Goal: Task Accomplishment & Management: Manage account settings

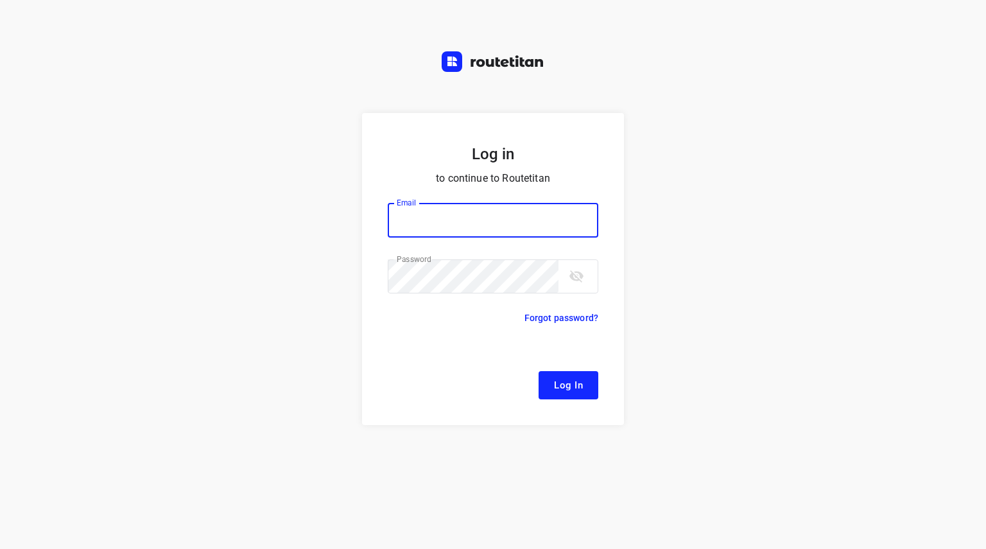
type input "[EMAIL_ADDRESS][DOMAIN_NAME]"
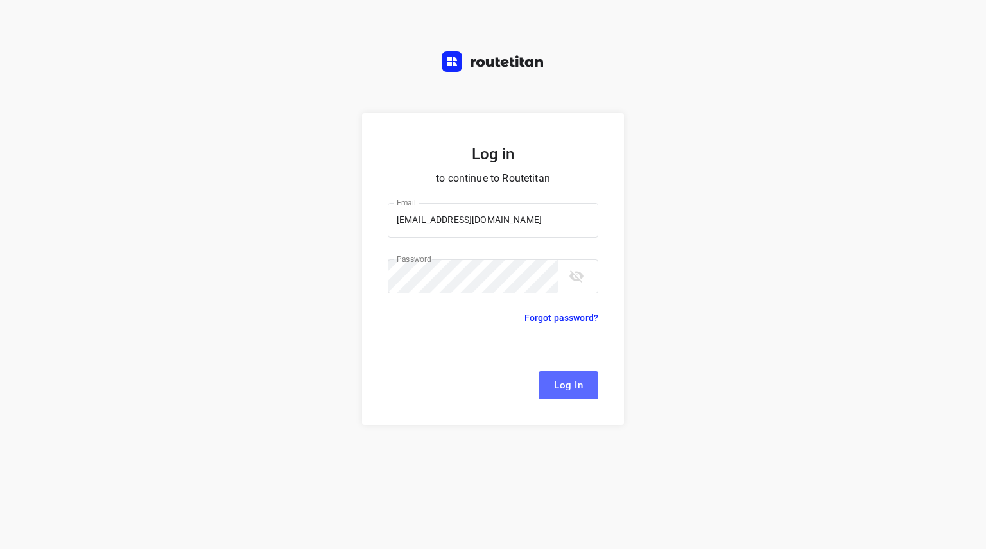
click at [542, 371] on button "Log In" at bounding box center [568, 385] width 60 height 28
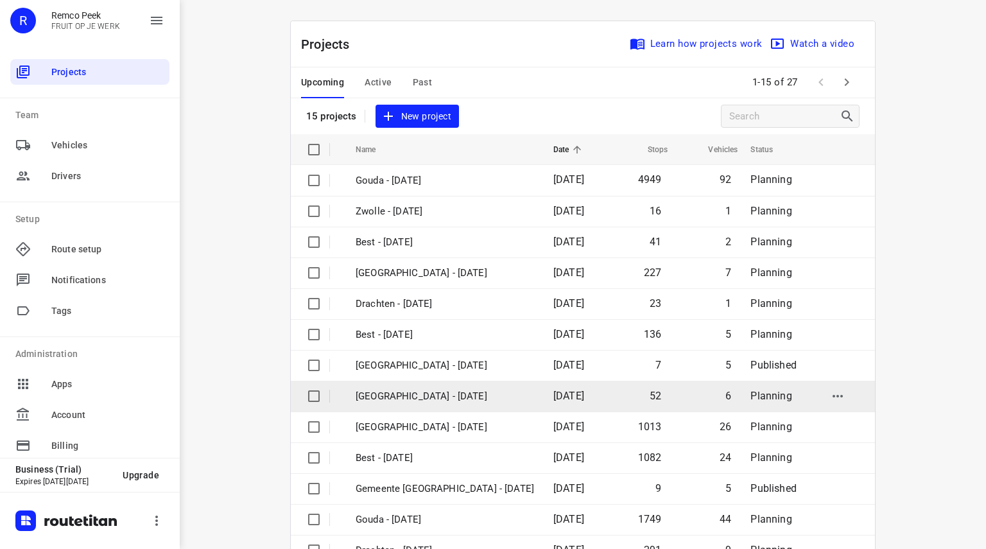
click at [438, 397] on p "[GEOGRAPHIC_DATA] - [DATE]" at bounding box center [444, 396] width 178 height 15
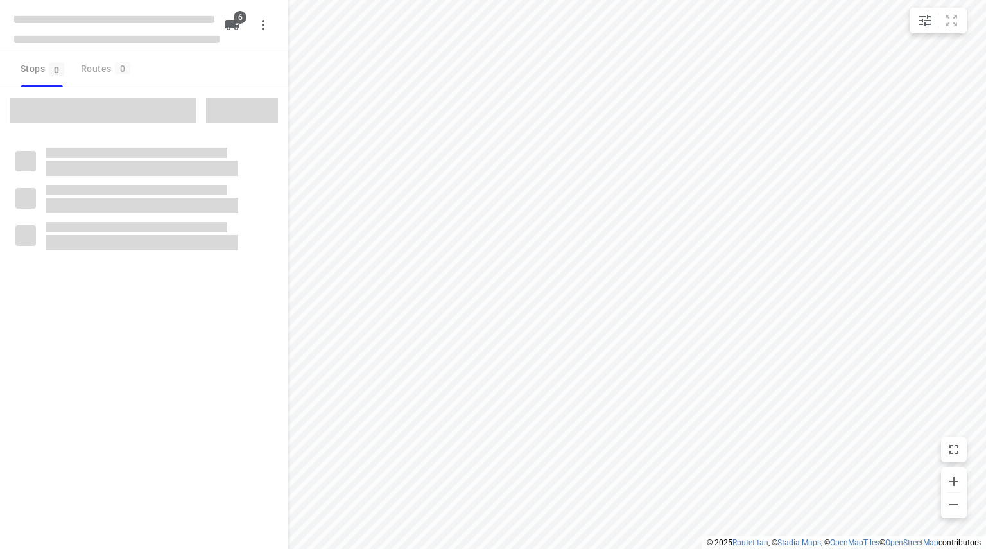
checkbox input "true"
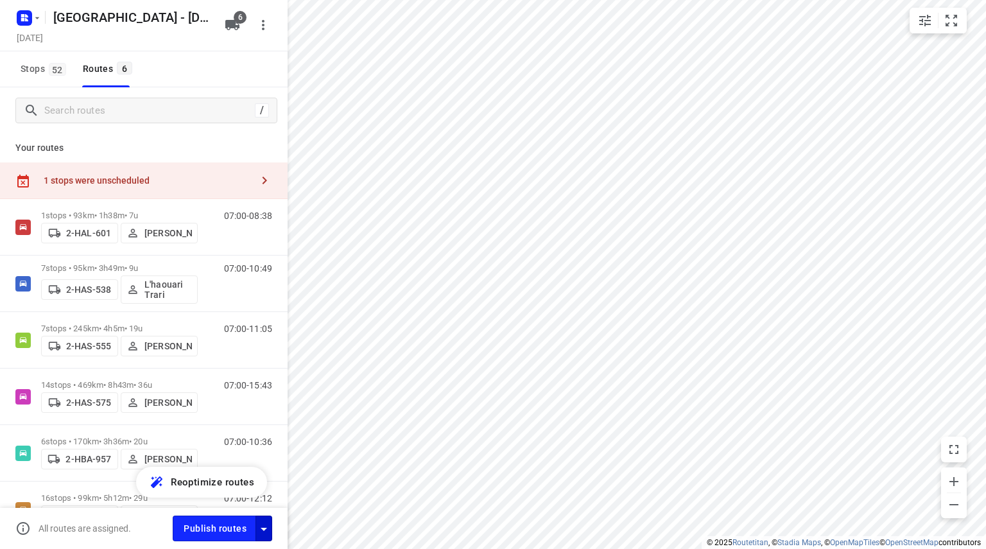
click at [266, 533] on icon "button" at bounding box center [263, 528] width 15 height 15
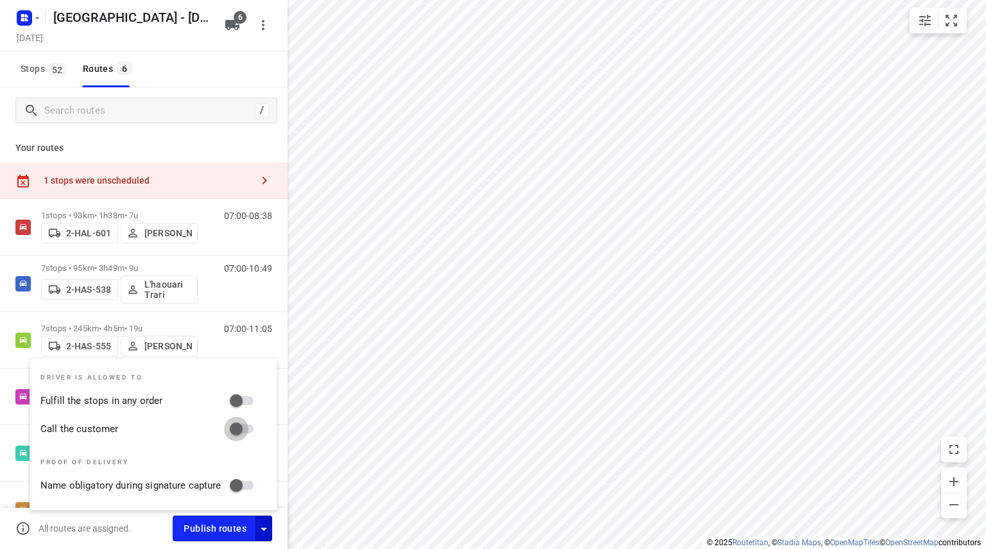
click at [232, 427] on input "Call the customer" at bounding box center [236, 428] width 73 height 24
checkbox input "true"
click at [237, 393] on input "Fulfill the stops in any order" at bounding box center [236, 400] width 73 height 24
checkbox input "true"
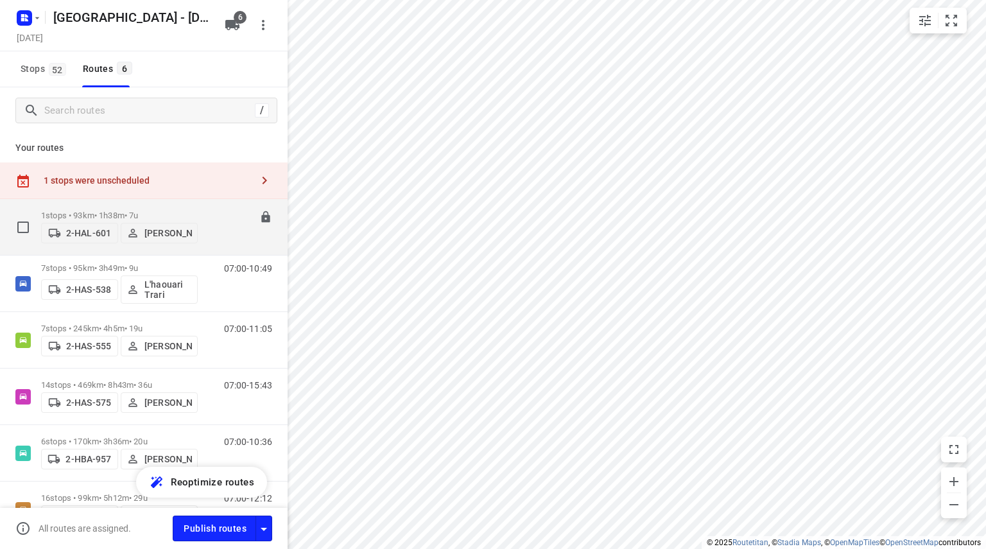
click at [122, 210] on p "1 stops • 93km • 1h38m • 7u" at bounding box center [119, 215] width 157 height 10
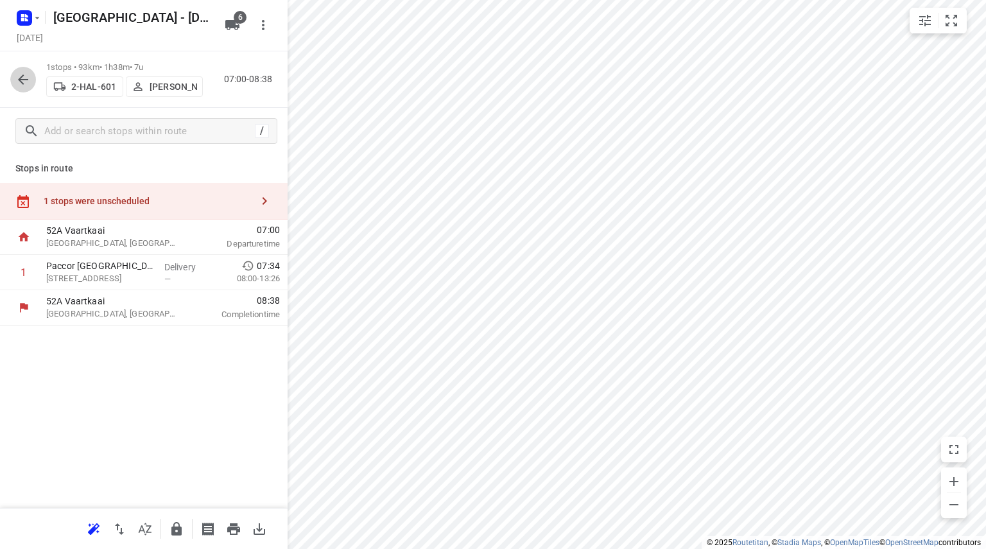
click at [22, 78] on icon "button" at bounding box center [22, 79] width 15 height 15
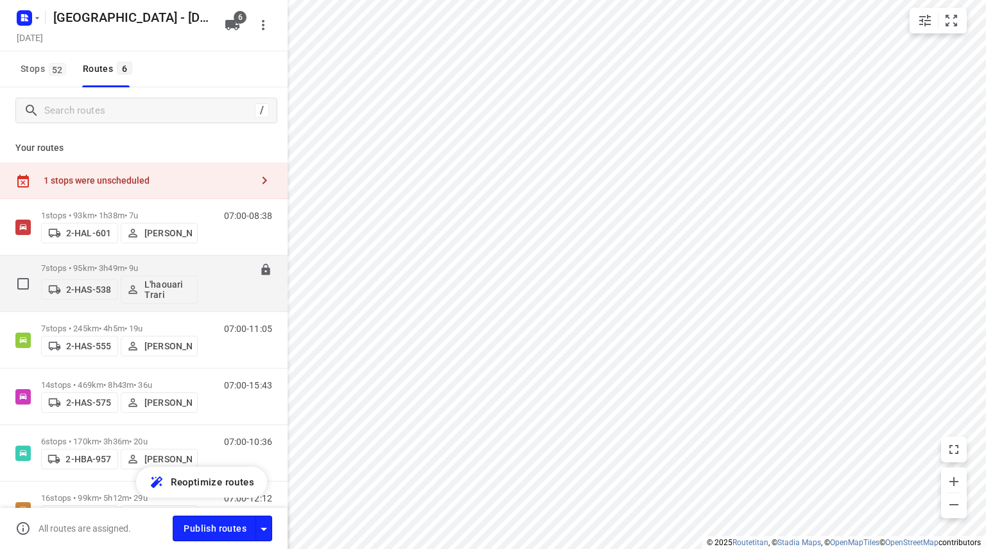
click at [129, 261] on div "7 stops • 95km • 3h49m • 9u 2-HAS-538 L'haouari Trari" at bounding box center [119, 283] width 157 height 53
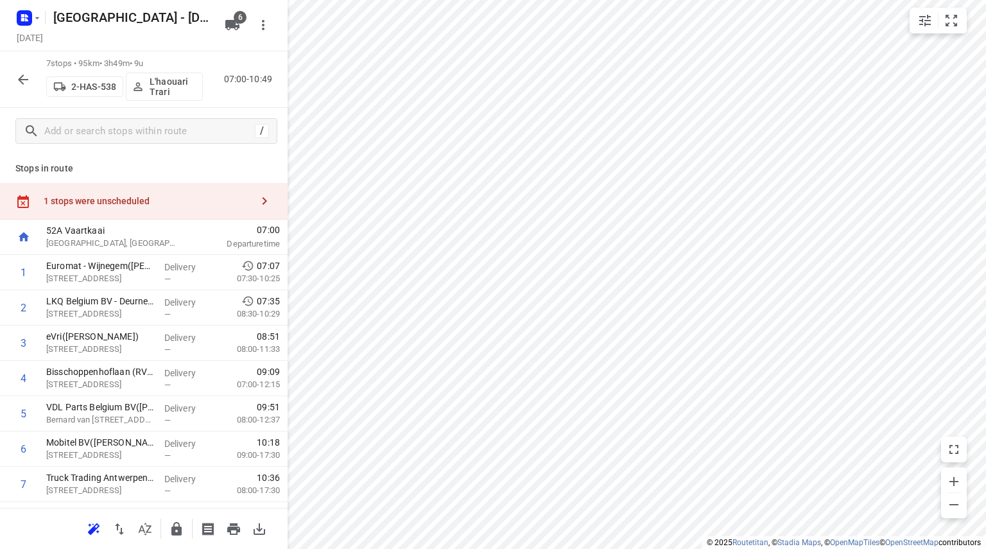
click at [20, 84] on icon "button" at bounding box center [22, 79] width 15 height 15
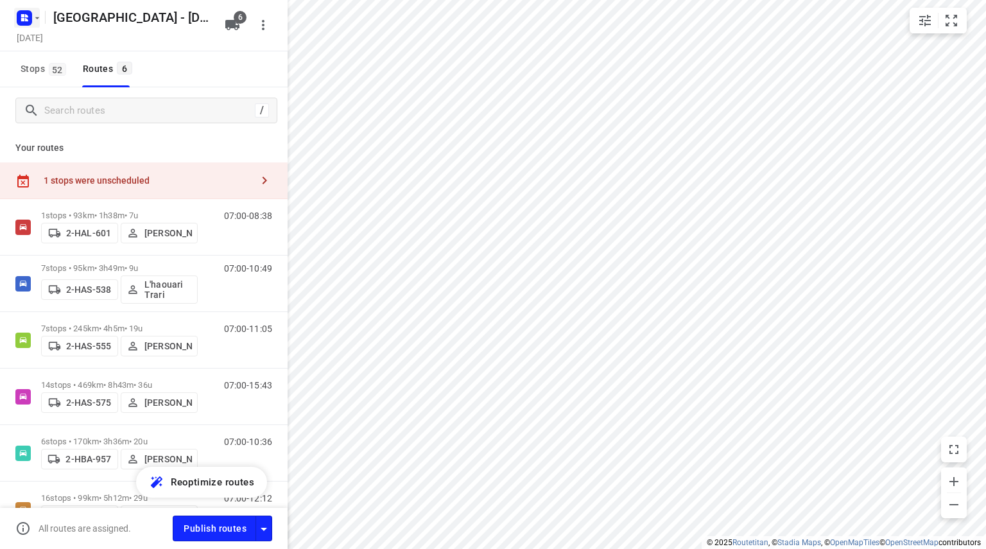
click at [31, 25] on icon "button" at bounding box center [24, 18] width 21 height 21
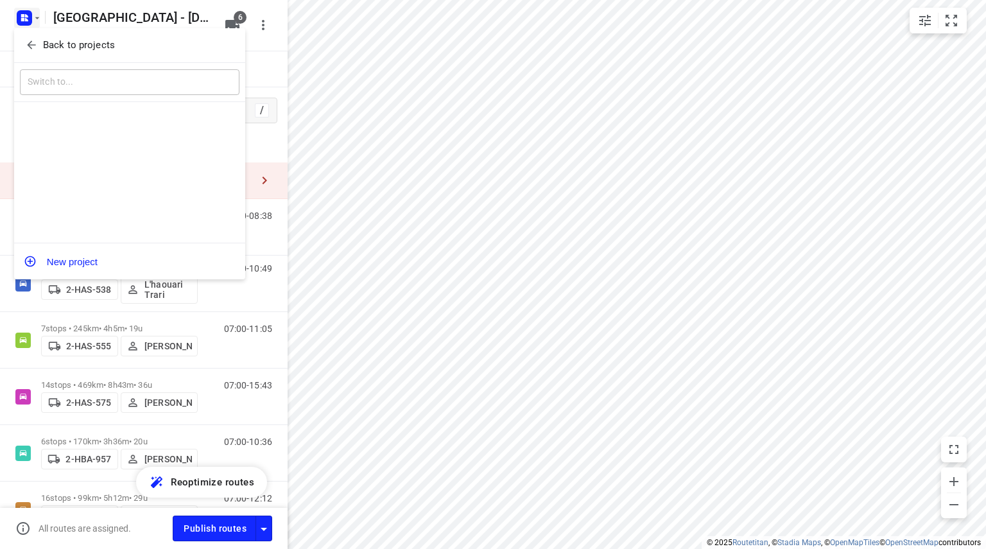
click at [30, 37] on button "Back to projects" at bounding box center [129, 45] width 219 height 21
